Goal: Task Accomplishment & Management: Use online tool/utility

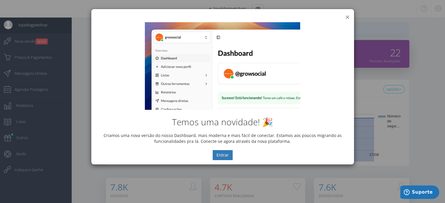
click at [349, 15] on button "×" at bounding box center [347, 17] width 4 height 8
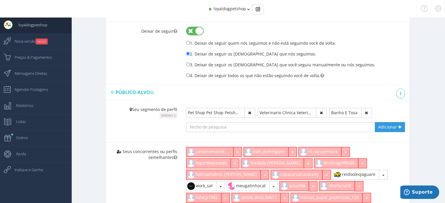
scroll to position [293, 0]
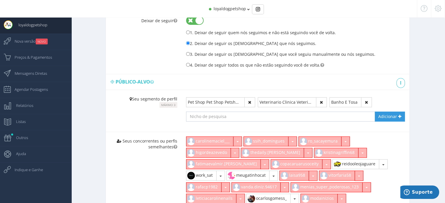
click at [282, 115] on input "text" at bounding box center [275, 117] width 179 height 10
type input "creche"
click at [381, 117] on span "Adicionar" at bounding box center [387, 117] width 19 height 6
click at [319, 102] on button "button" at bounding box center [321, 102] width 11 height 10
click at [285, 113] on input "text" at bounding box center [275, 117] width 179 height 10
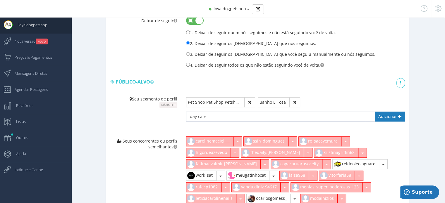
type input "day care"
click at [382, 114] on span "Adicionar" at bounding box center [387, 117] width 19 height 6
click at [332, 100] on button "button" at bounding box center [331, 102] width 9 height 10
click at [276, 113] on input "text" at bounding box center [275, 117] width 179 height 10
drag, startPoint x: 253, startPoint y: 117, endPoint x: 204, endPoint y: 118, distance: 49.2
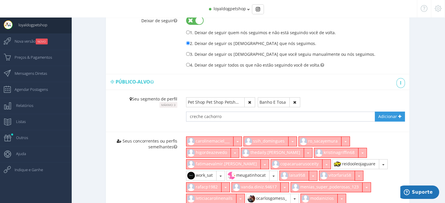
click at [204, 118] on input "creche cachorro" at bounding box center [275, 117] width 179 height 10
click at [223, 117] on input "creche cachorro" at bounding box center [275, 117] width 179 height 10
drag, startPoint x: 179, startPoint y: 114, endPoint x: 161, endPoint y: 112, distance: 18.8
click at [154, 112] on div "Seu segmento de perfil Máximo 3 Pet Shop Pet Shop Petshop Pet Shop Veterinario …" at bounding box center [257, 111] width 303 height 42
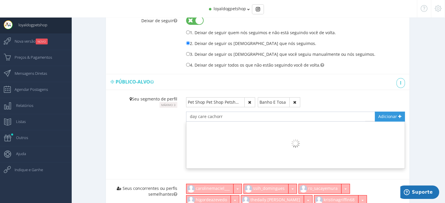
type input "day care cachorro"
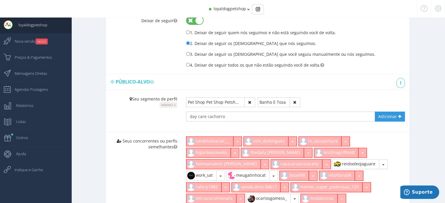
drag, startPoint x: 225, startPoint y: 116, endPoint x: 135, endPoint y: 114, distance: 89.6
click at [140, 115] on div "Seu segmento de perfil Máximo 3 Pet Shop Pet Shop Petshop Pet Shop Veterinario …" at bounding box center [257, 111] width 303 height 42
click at [282, 118] on input "text" at bounding box center [275, 117] width 179 height 10
click at [212, 115] on input "text" at bounding box center [275, 117] width 179 height 10
click at [234, 114] on input "text" at bounding box center [275, 117] width 179 height 10
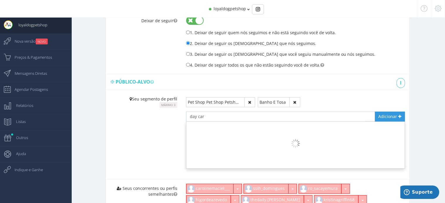
type input "day care"
